Goal: Find specific page/section: Find specific page/section

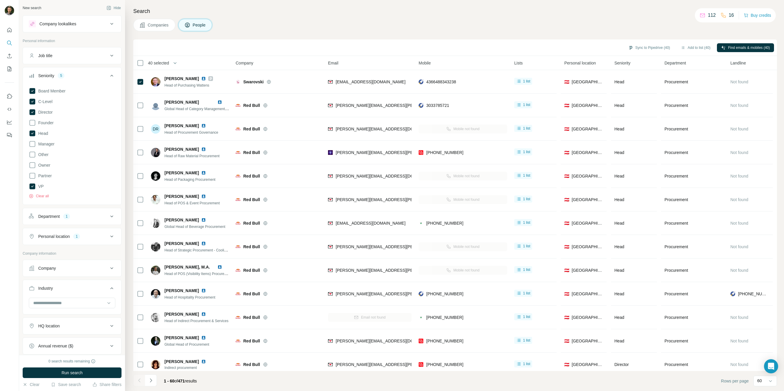
scroll to position [513, 0]
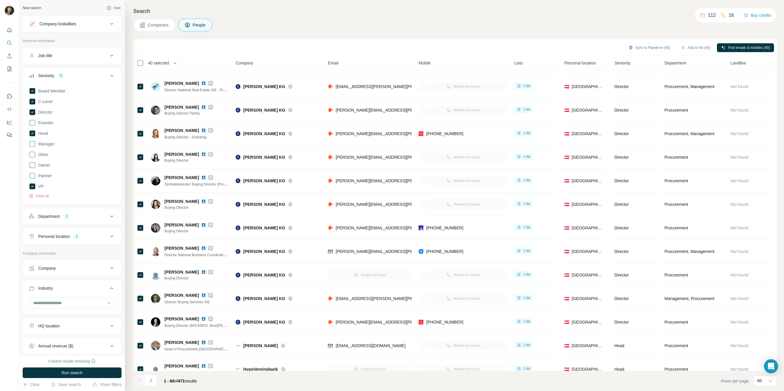
click at [93, 218] on div "Department 1" at bounding box center [68, 216] width 79 height 6
click at [153, 381] on icon "Navigate to next page" at bounding box center [151, 380] width 6 height 6
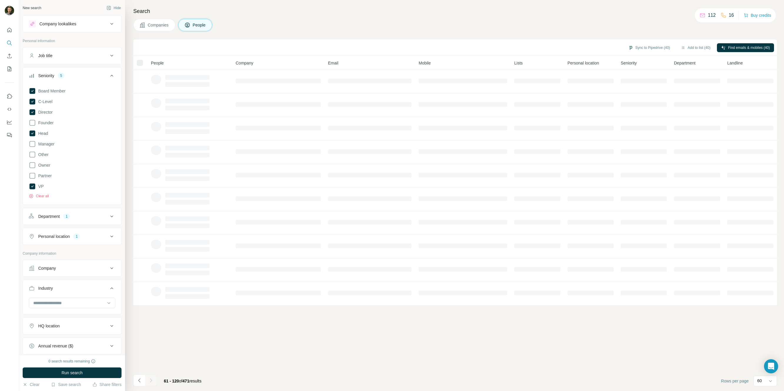
scroll to position [0, 0]
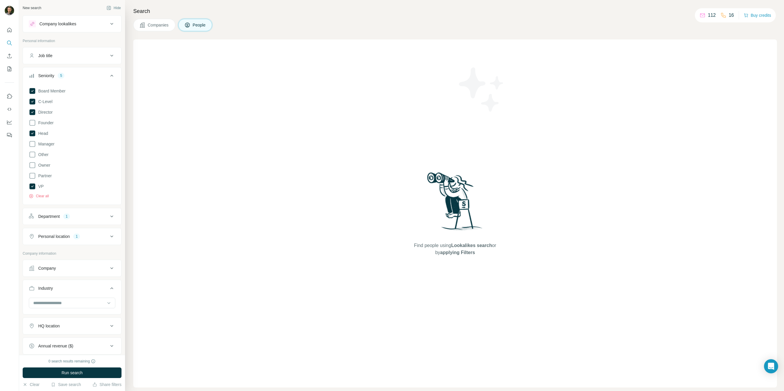
click at [158, 33] on div "Search Companies People Find people using Lookalikes search or by applying Filt…" at bounding box center [454, 195] width 659 height 391
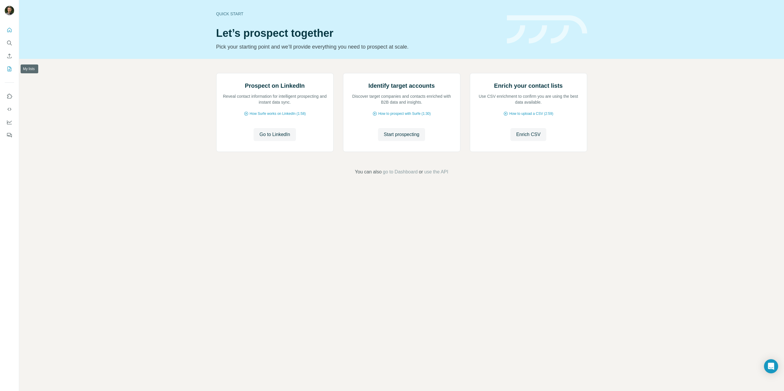
click at [9, 68] on icon "My lists" at bounding box center [10, 68] width 3 height 4
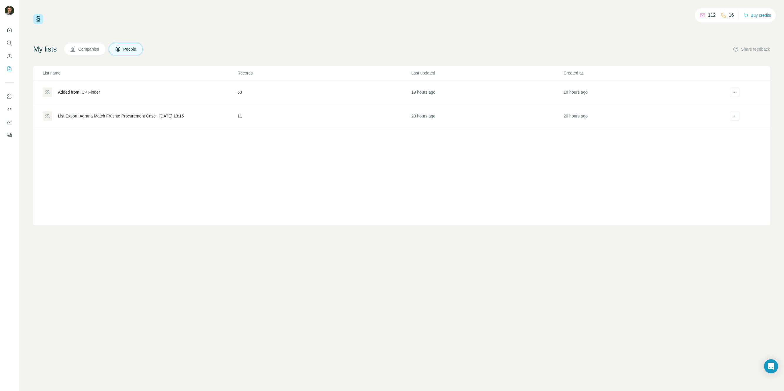
click at [97, 92] on div "Added from ICP Finder" at bounding box center [79, 92] width 42 height 6
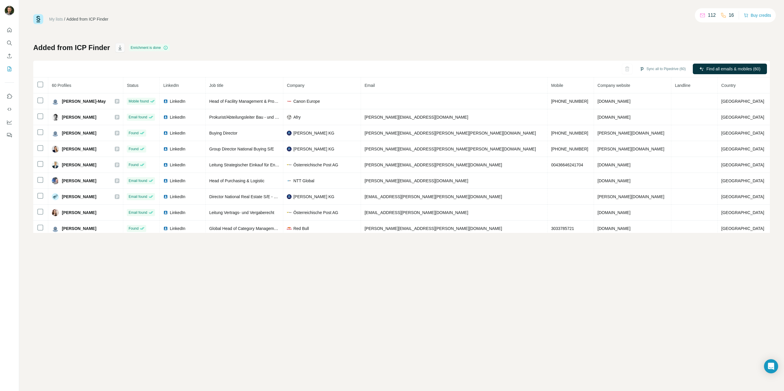
click at [121, 49] on icon "button" at bounding box center [120, 48] width 6 height 6
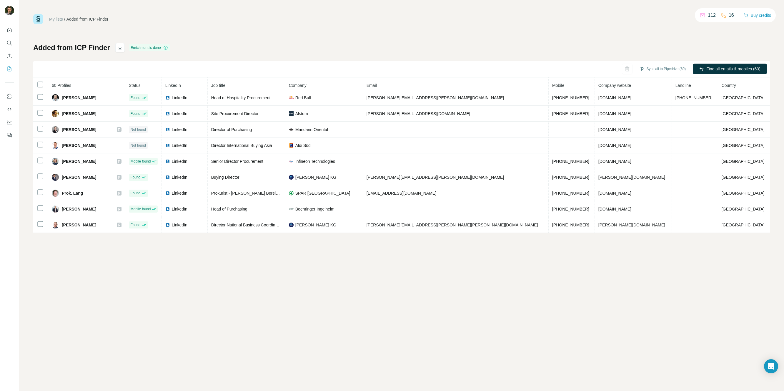
scroll to position [814, 0]
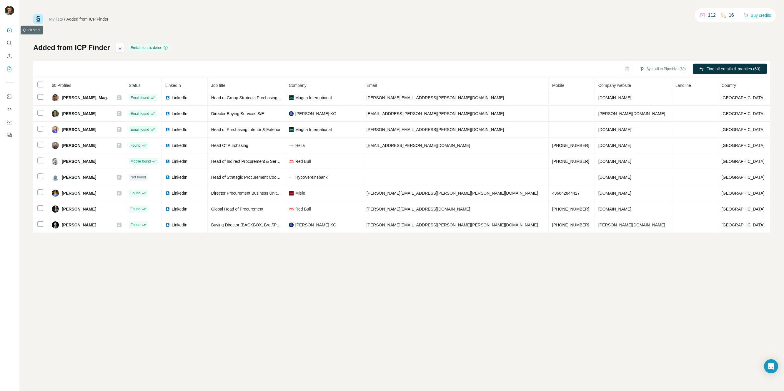
click at [10, 31] on icon "Quick start" at bounding box center [9, 30] width 6 height 6
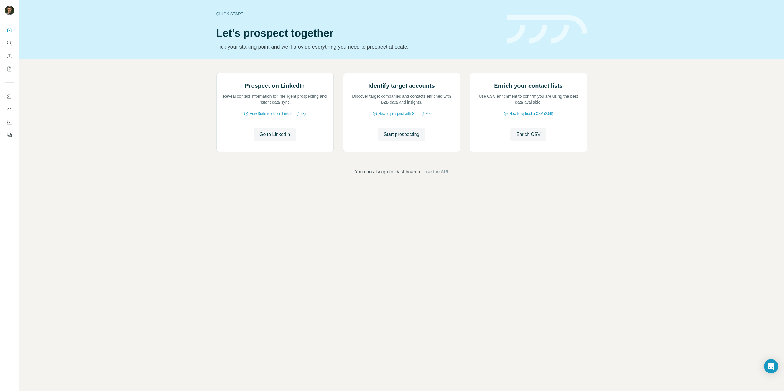
click at [389, 175] on span "go to Dashboard" at bounding box center [400, 171] width 35 height 7
